Goal: Use online tool/utility: Utilize a website feature to perform a specific function

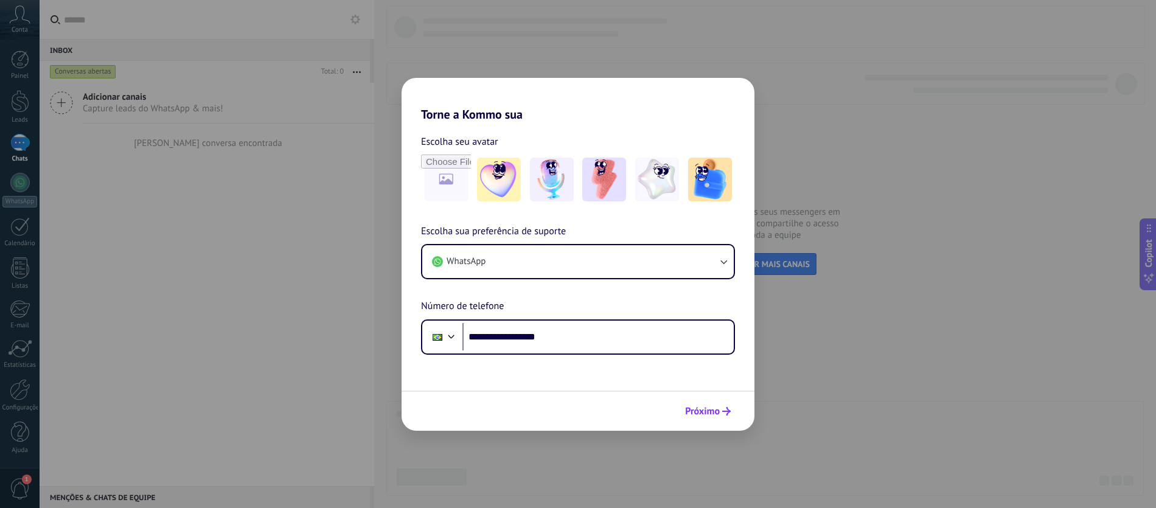
type input "**********"
click at [711, 408] on span "Próximo" at bounding box center [702, 411] width 35 height 9
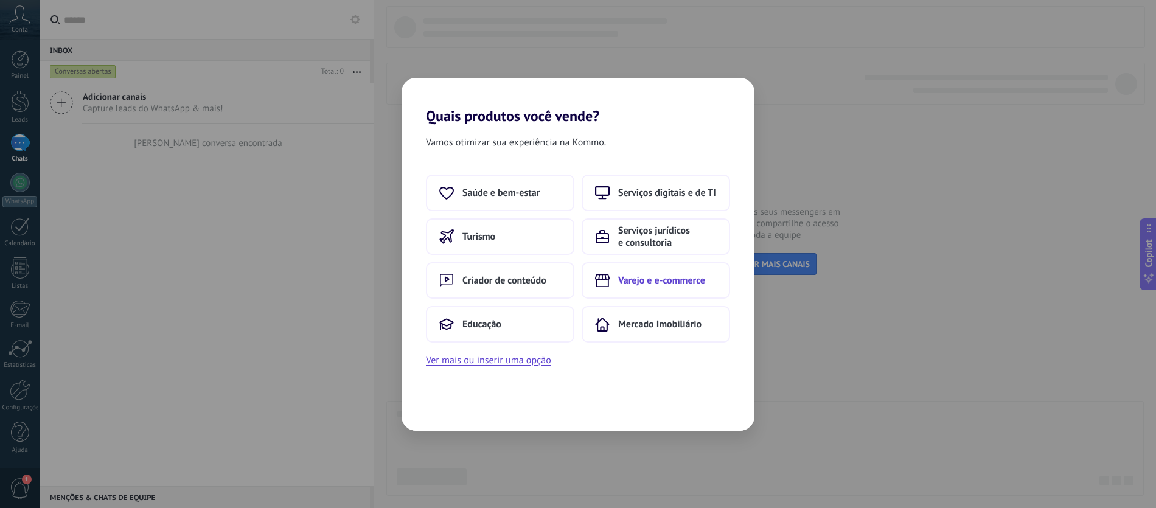
click at [646, 291] on button "Varejo e e-commerce" at bounding box center [656, 280] width 148 height 37
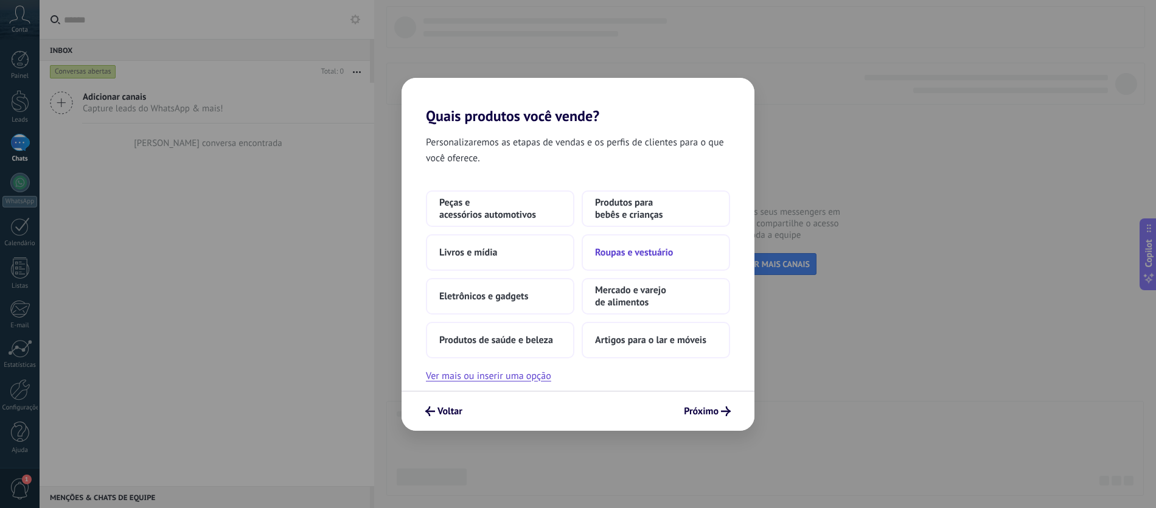
click at [688, 248] on button "Roupas e vestuário" at bounding box center [656, 252] width 148 height 37
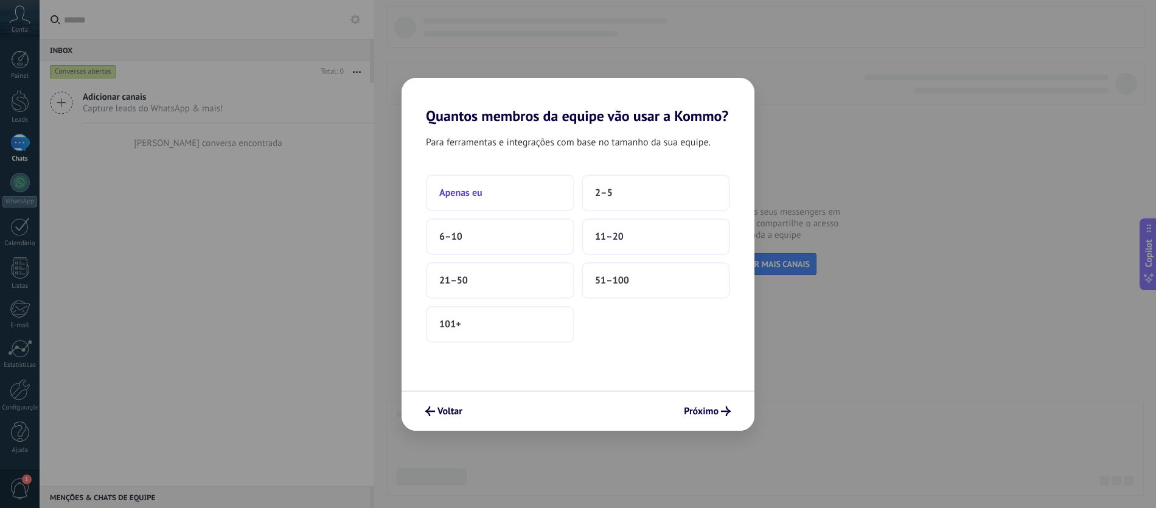
click at [514, 186] on button "Apenas eu" at bounding box center [500, 193] width 148 height 37
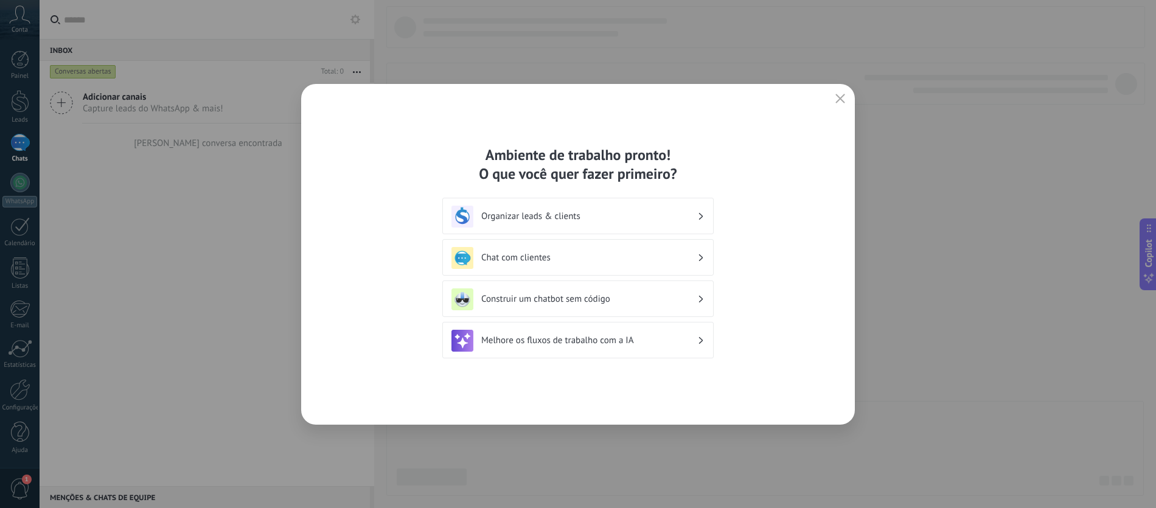
click at [628, 256] on h3 "Chat com clientes" at bounding box center [589, 258] width 216 height 12
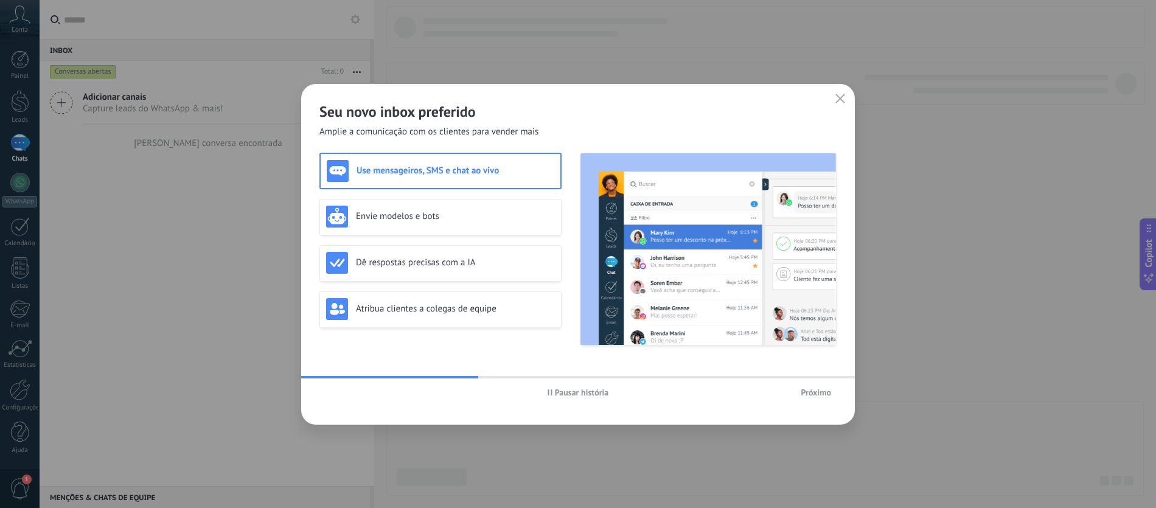
click at [803, 393] on span "Próximo" at bounding box center [816, 392] width 30 height 9
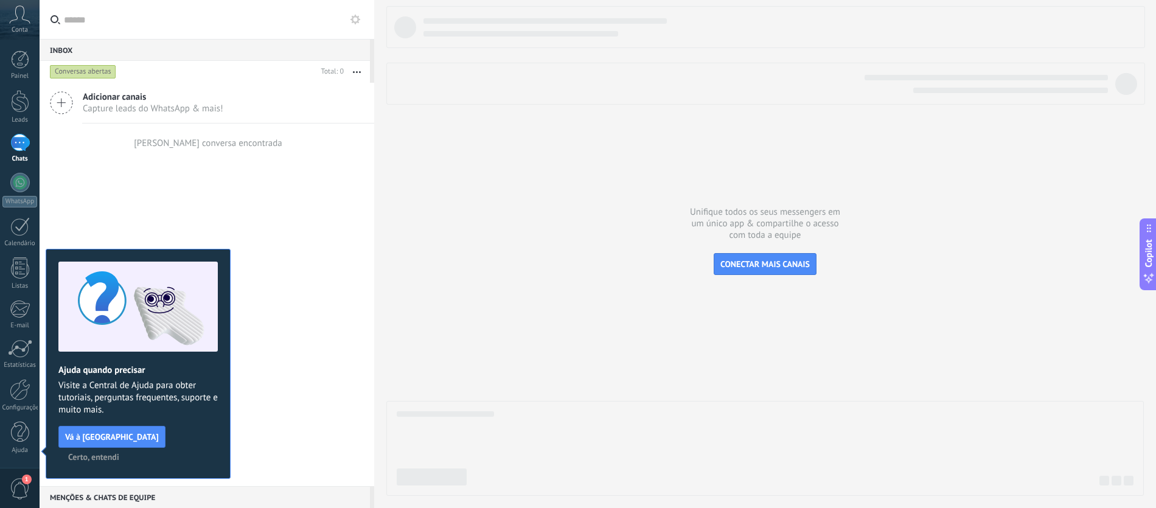
click at [610, 243] on div at bounding box center [765, 251] width 758 height 490
click at [26, 148] on div at bounding box center [19, 143] width 19 height 18
click at [18, 109] on div at bounding box center [20, 101] width 18 height 23
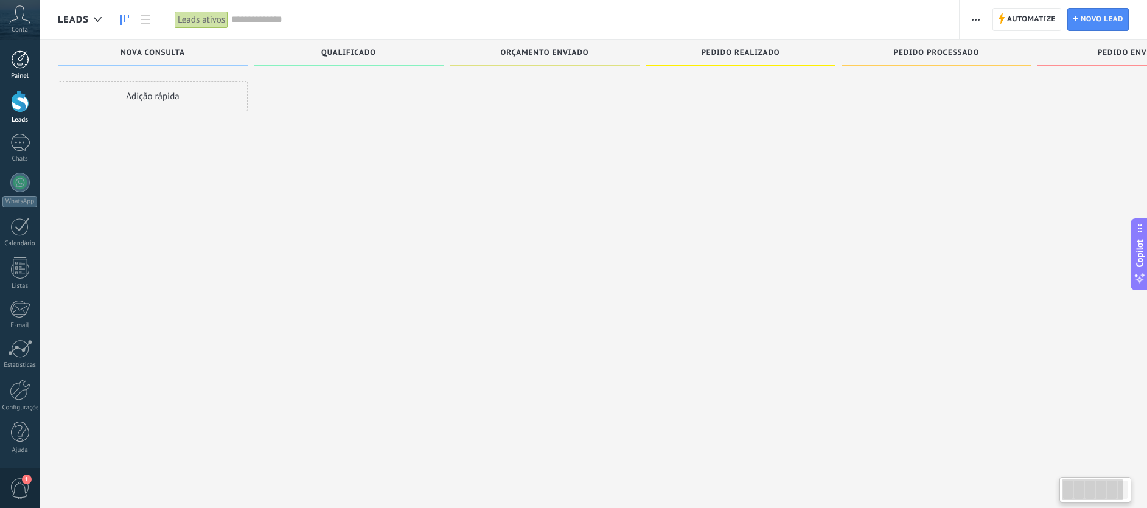
click at [24, 65] on div at bounding box center [20, 60] width 18 height 18
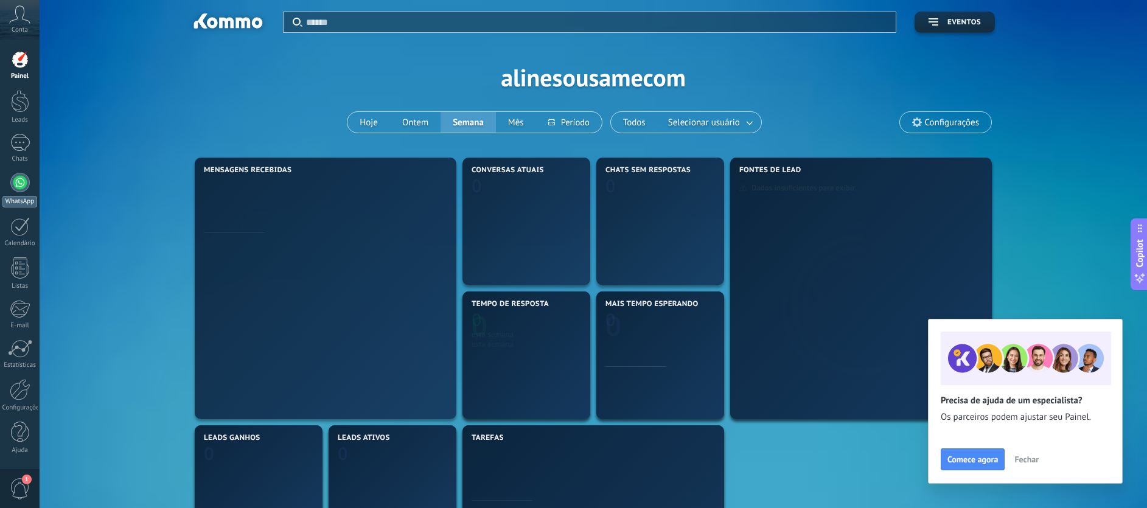
click at [19, 200] on div "WhatsApp" at bounding box center [19, 202] width 35 height 12
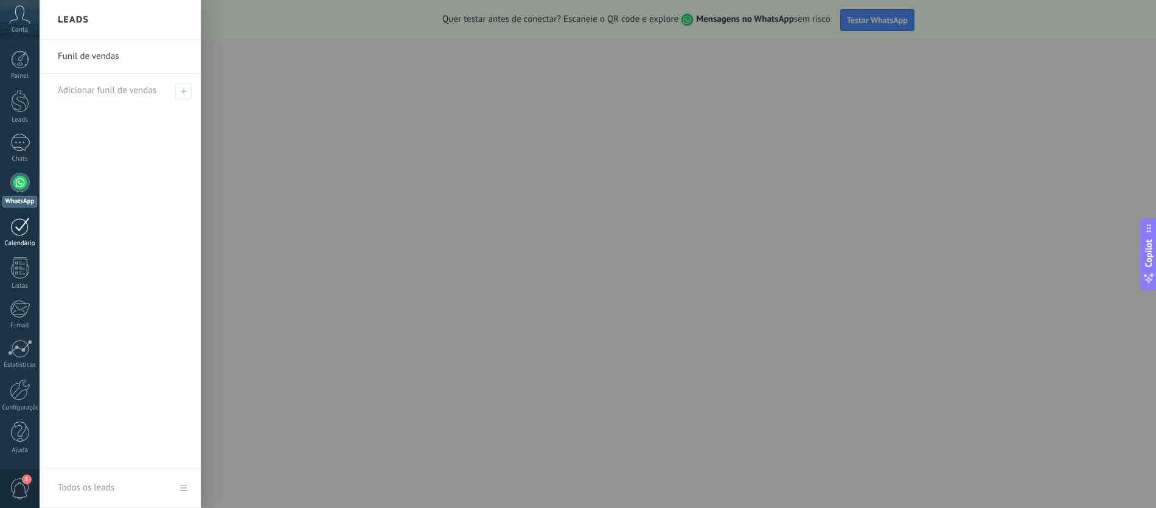
click at [13, 232] on div at bounding box center [19, 226] width 19 height 19
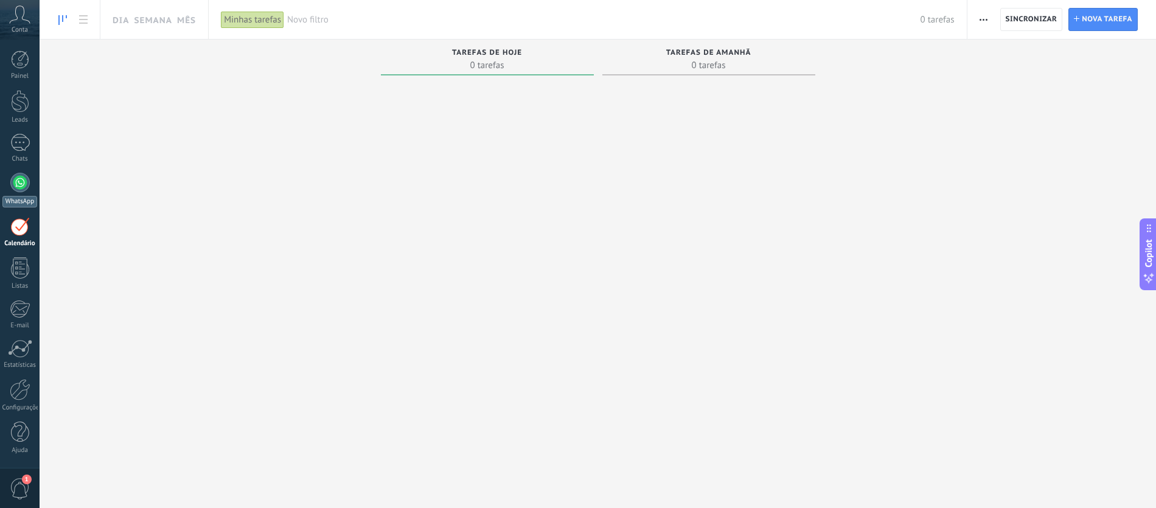
click at [23, 186] on div at bounding box center [19, 182] width 19 height 19
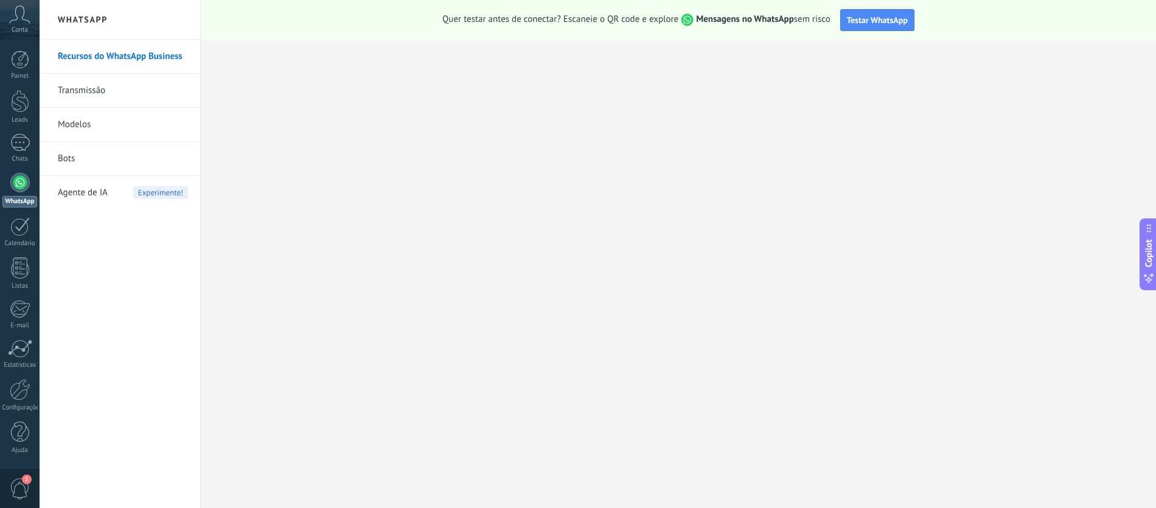
click at [110, 194] on div "Agente de IA Experimente!" at bounding box center [123, 193] width 130 height 34
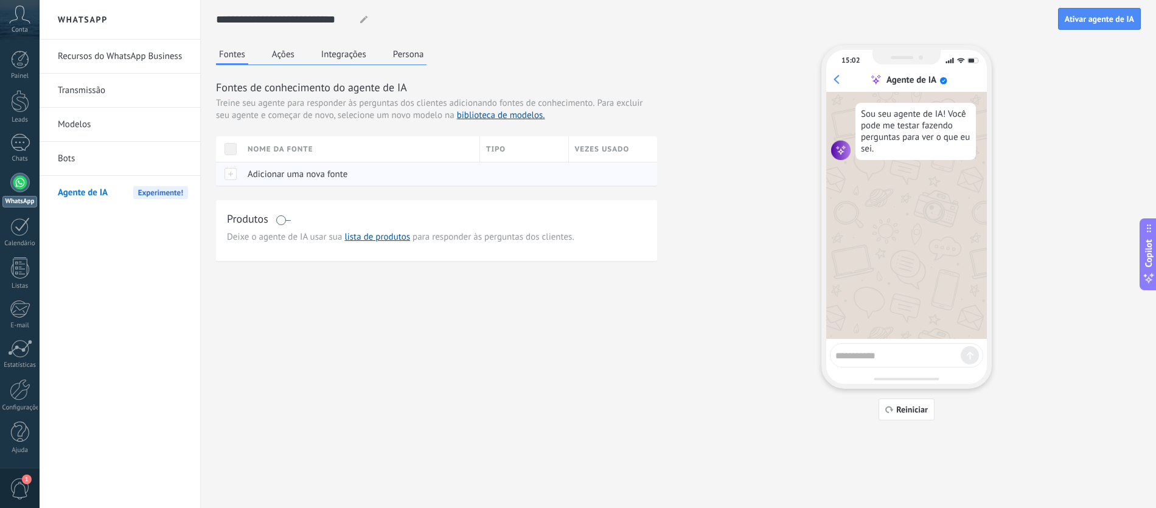
click at [301, 176] on span "Adicionar uma nova fonte" at bounding box center [298, 175] width 100 height 12
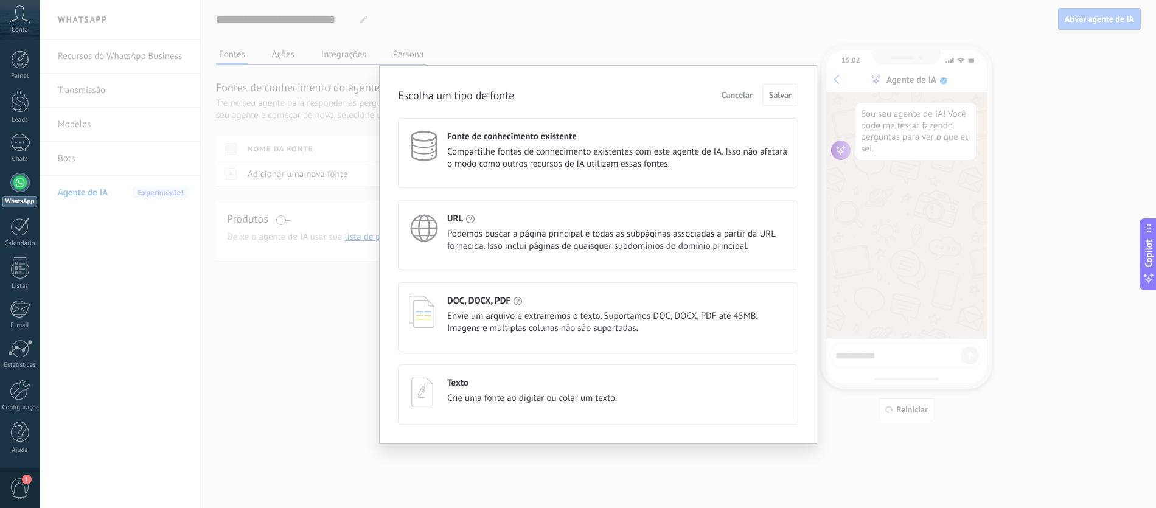
click at [545, 241] on span "Podemos buscar a página principal e todas as subpáginas associadas a partir da …" at bounding box center [617, 240] width 340 height 24
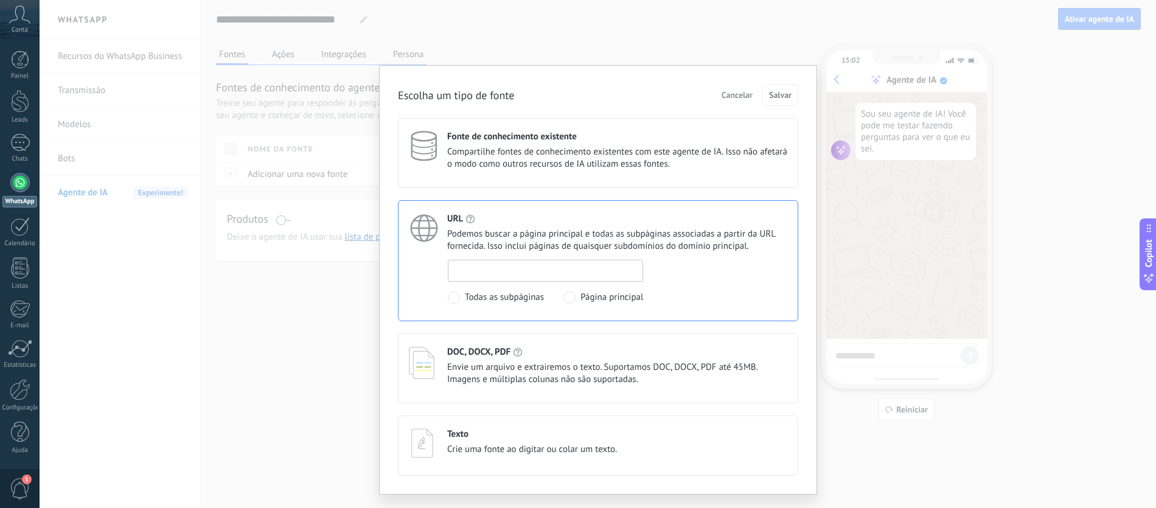
click at [507, 270] on input at bounding box center [545, 269] width 194 height 19
type input "**********"
click at [778, 97] on span "Salvar" at bounding box center [780, 95] width 23 height 9
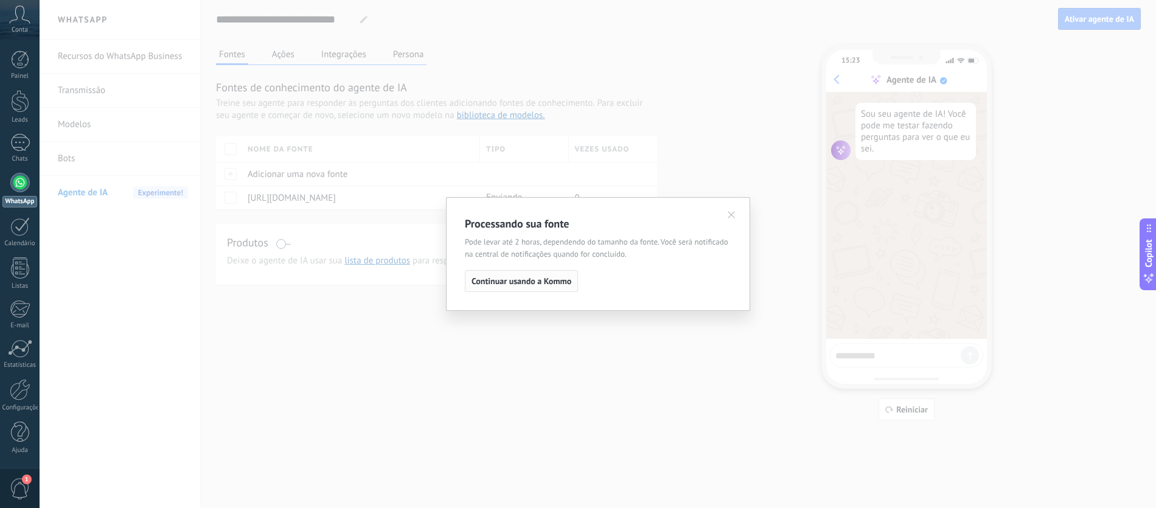
click at [559, 285] on span "Continuar usando a Kommo" at bounding box center [522, 281] width 100 height 9
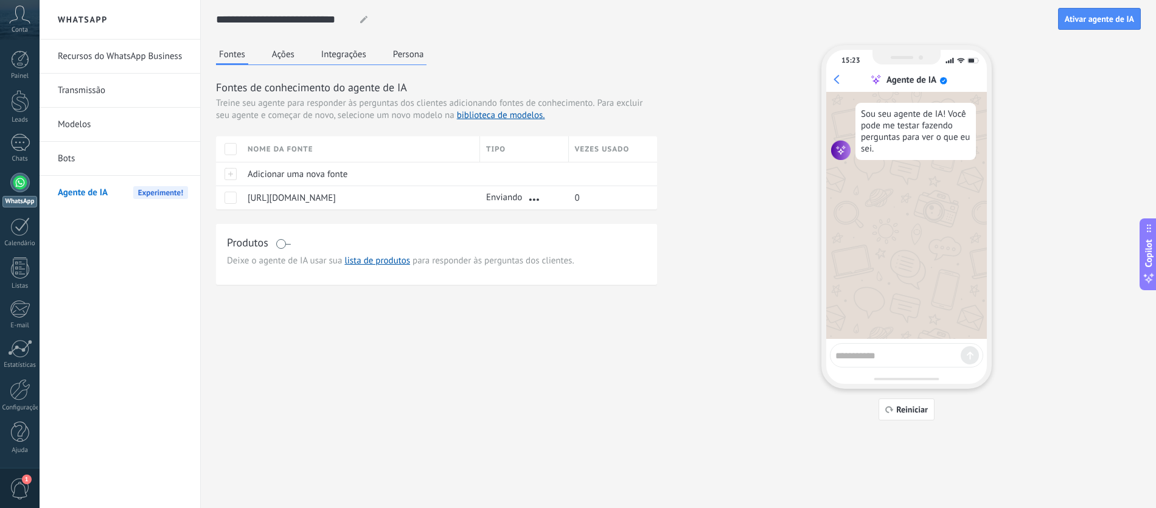
click at [181, 64] on link "Recursos do WhatsApp Business" at bounding box center [123, 57] width 130 height 34
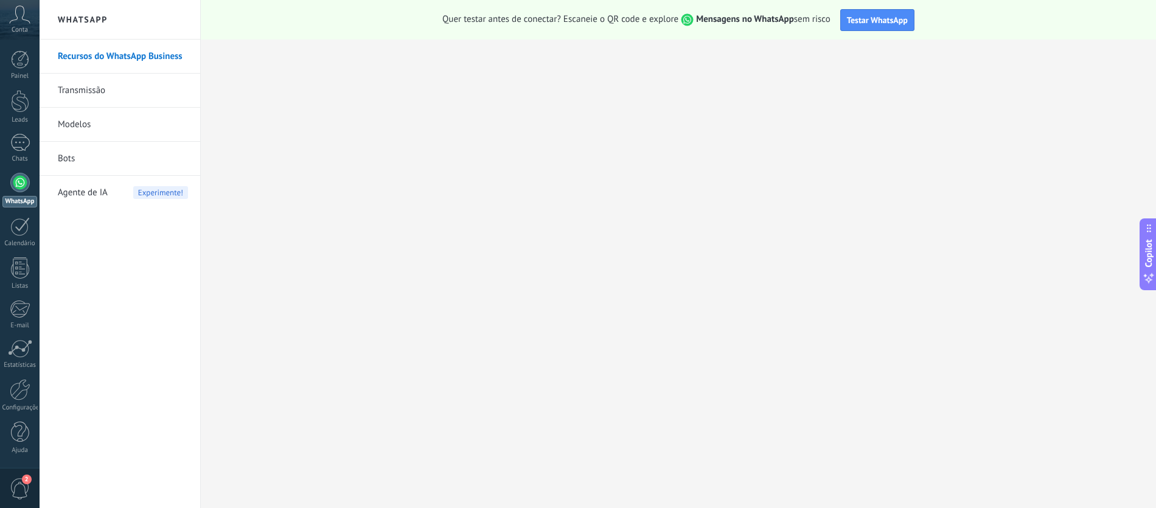
click at [110, 193] on div "Agente de IA Experimente!" at bounding box center [123, 193] width 130 height 34
